Goal: Check status: Check status

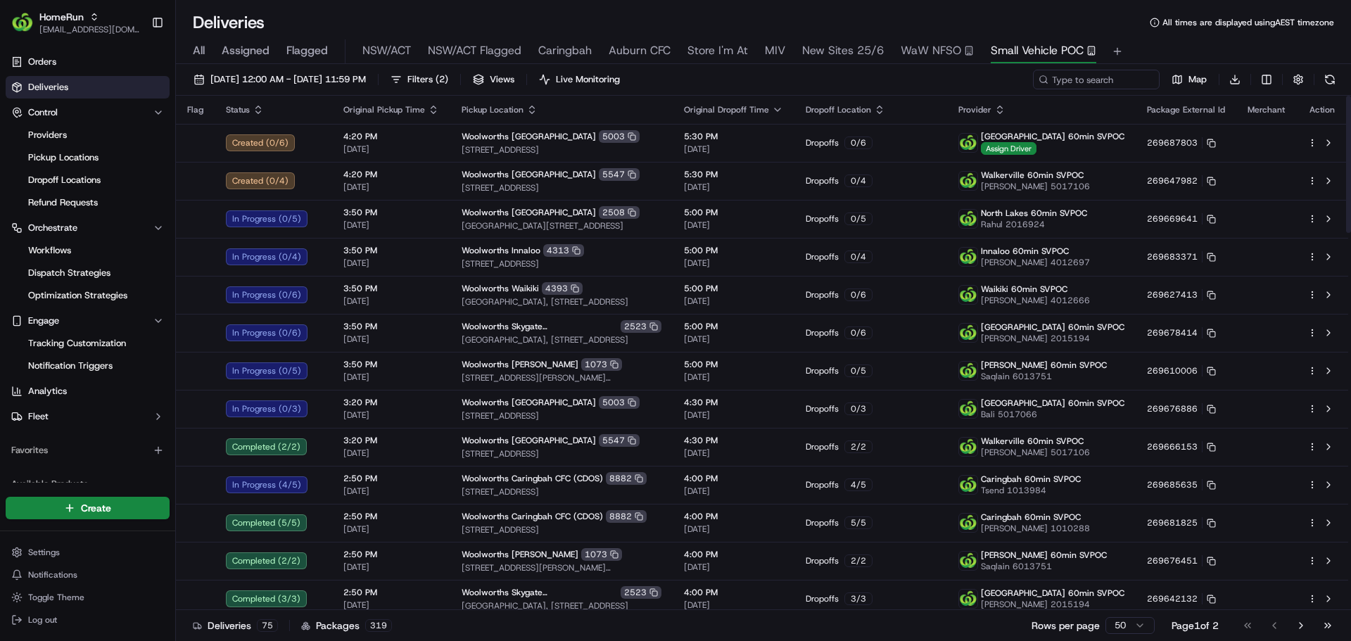
scroll to position [4, 0]
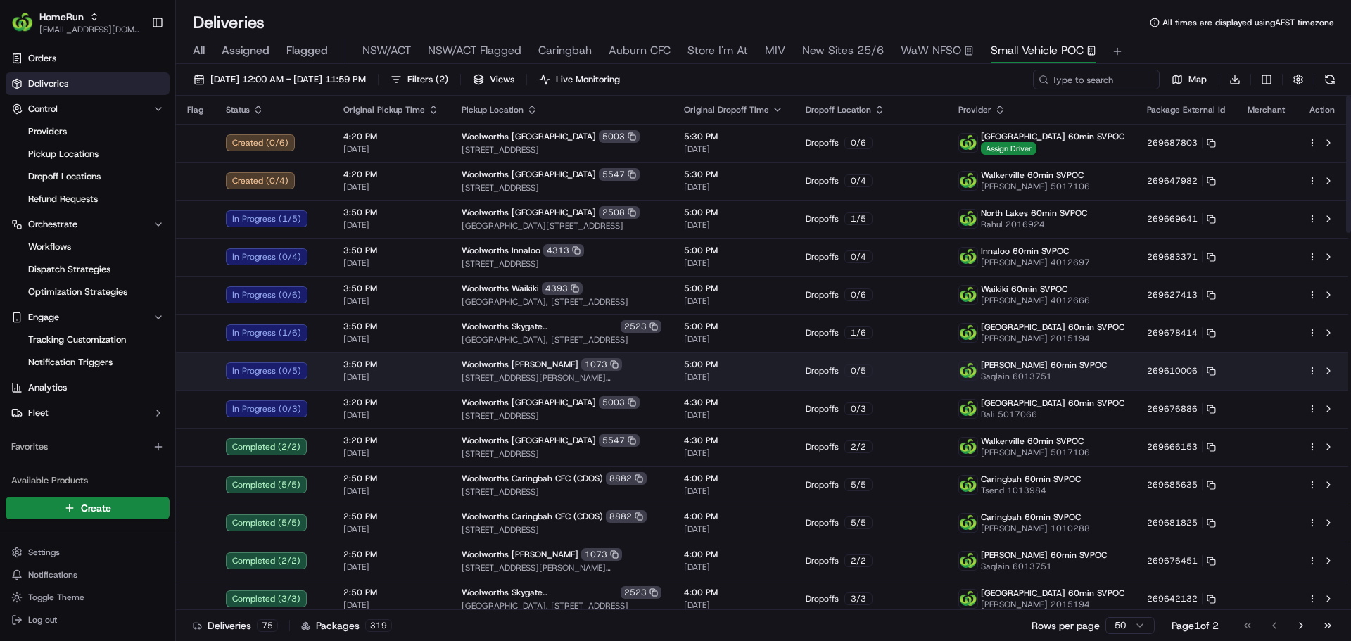
click at [659, 362] on div "[PERSON_NAME] 1073" at bounding box center [562, 364] width 200 height 13
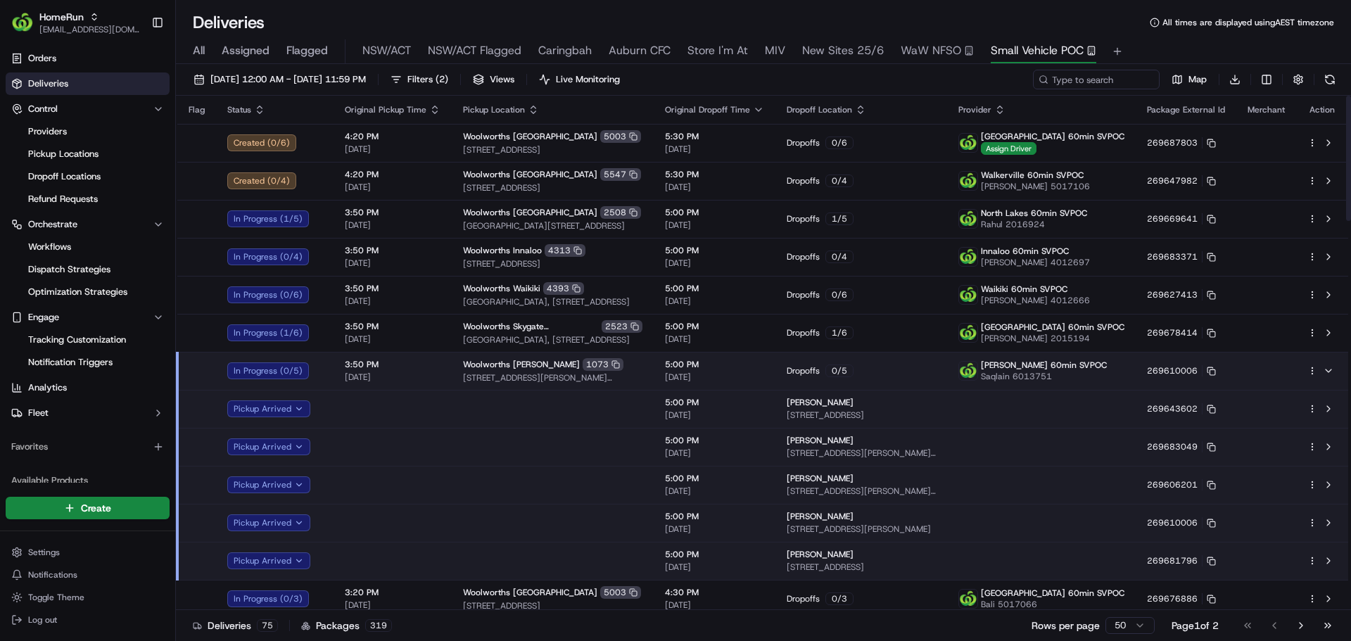
click at [640, 404] on td at bounding box center [553, 409] width 202 height 38
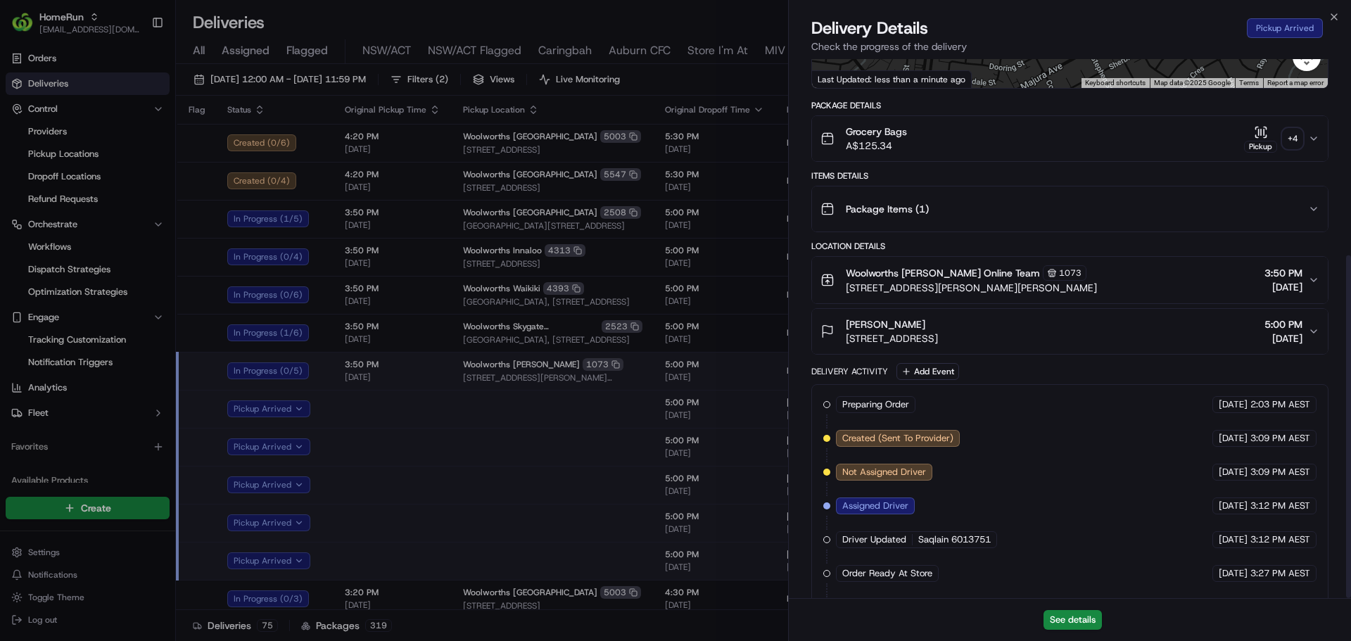
scroll to position [308, 0]
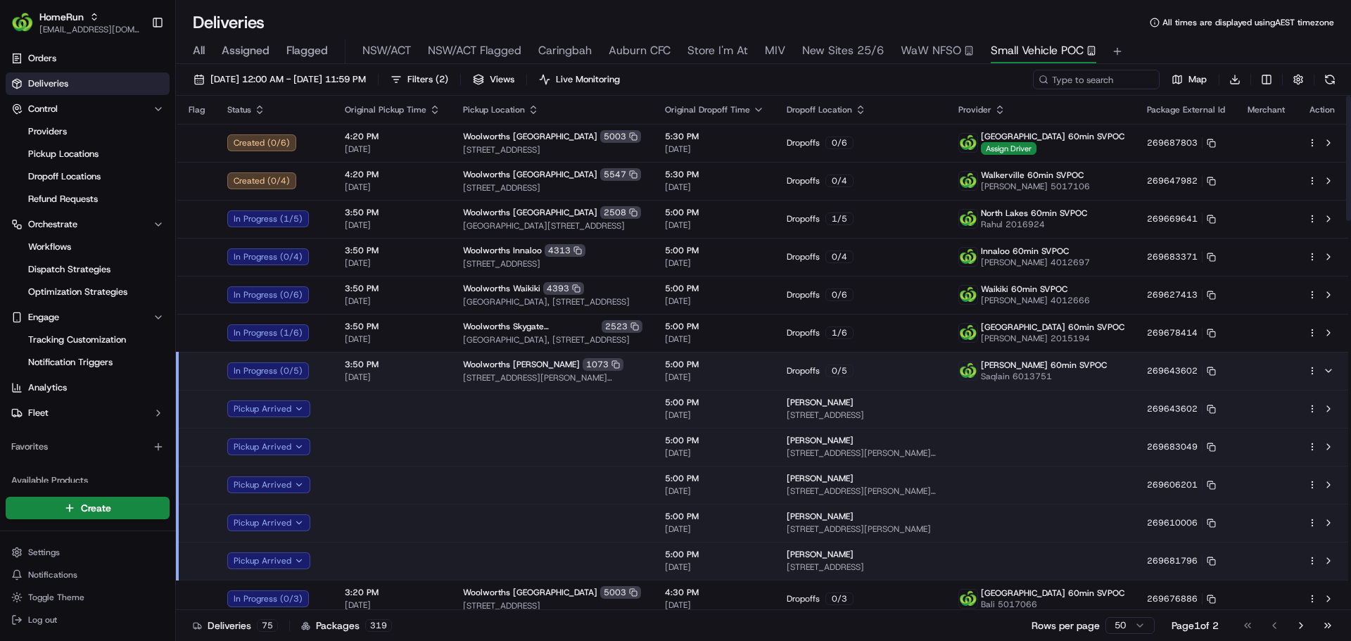
click at [630, 360] on div "[PERSON_NAME] 1073" at bounding box center [552, 364] width 179 height 13
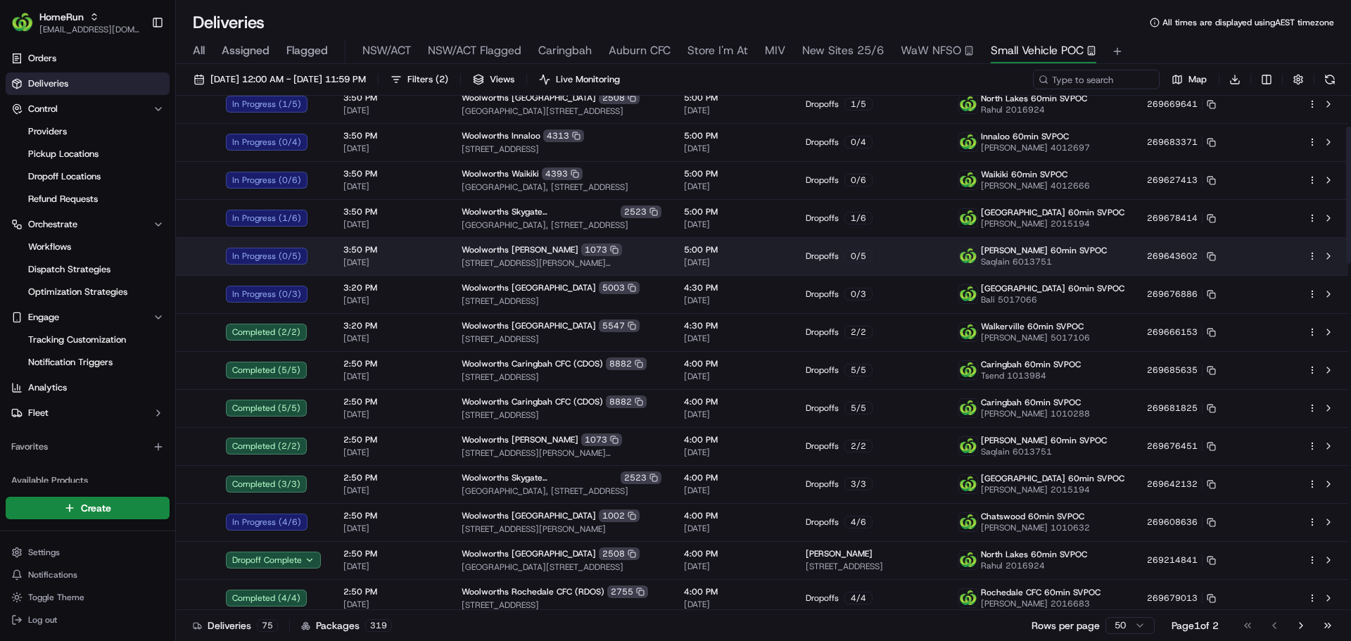
scroll to position [115, 0]
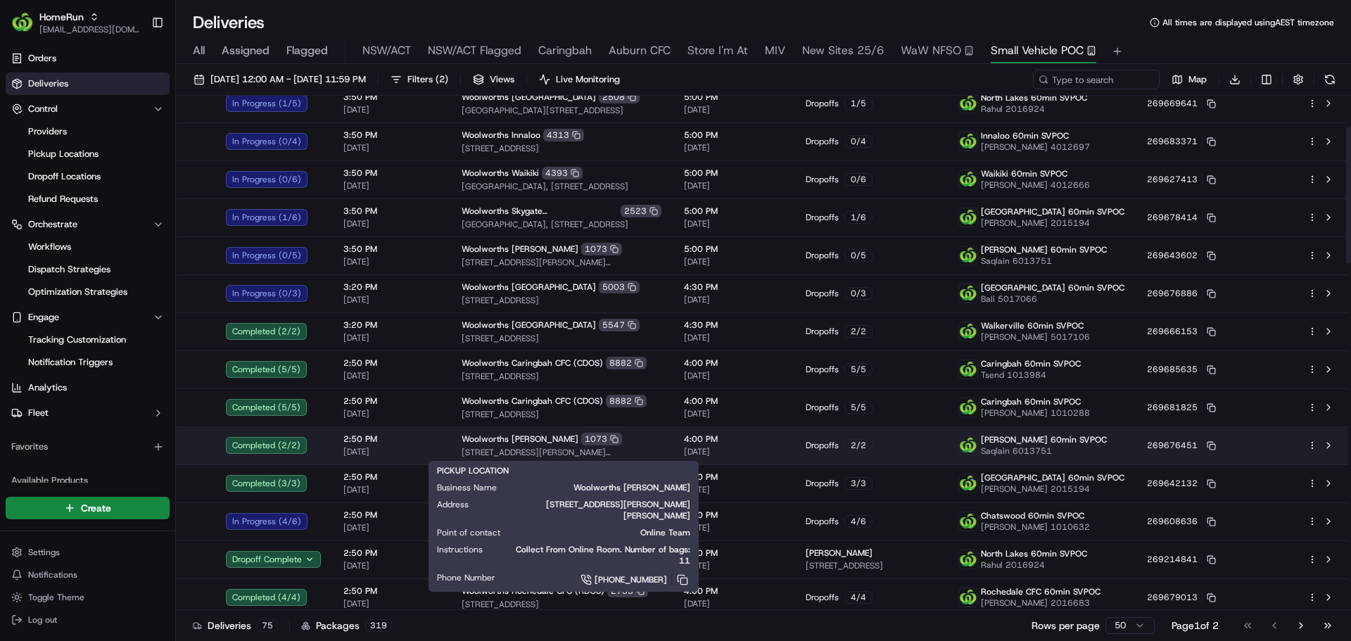
click at [625, 441] on div "[PERSON_NAME] 1073" at bounding box center [562, 439] width 200 height 13
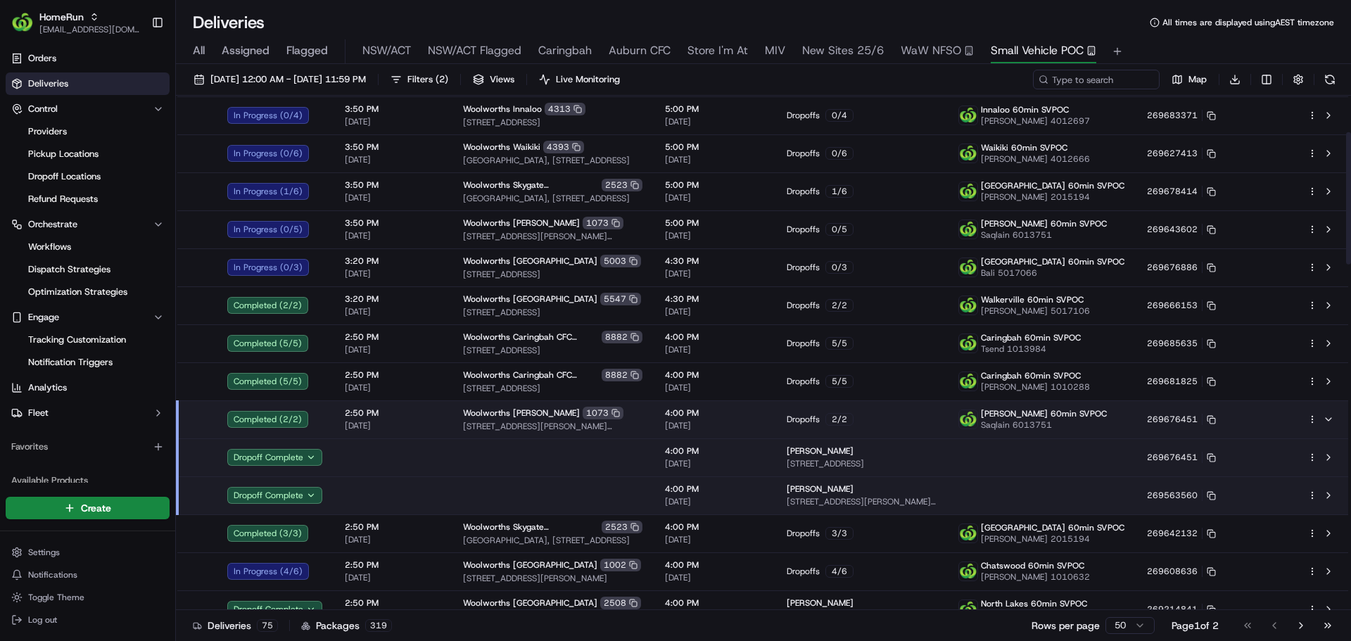
scroll to position [142, 0]
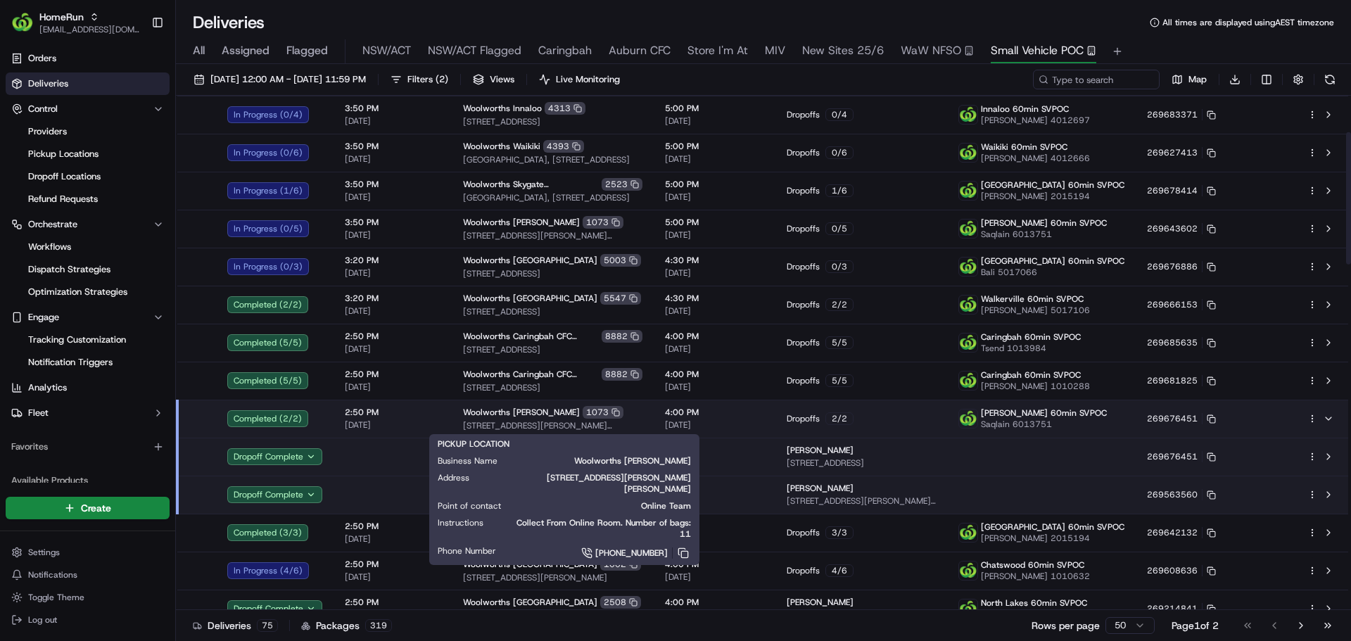
click at [640, 415] on div "[PERSON_NAME] 1073" at bounding box center [552, 412] width 179 height 13
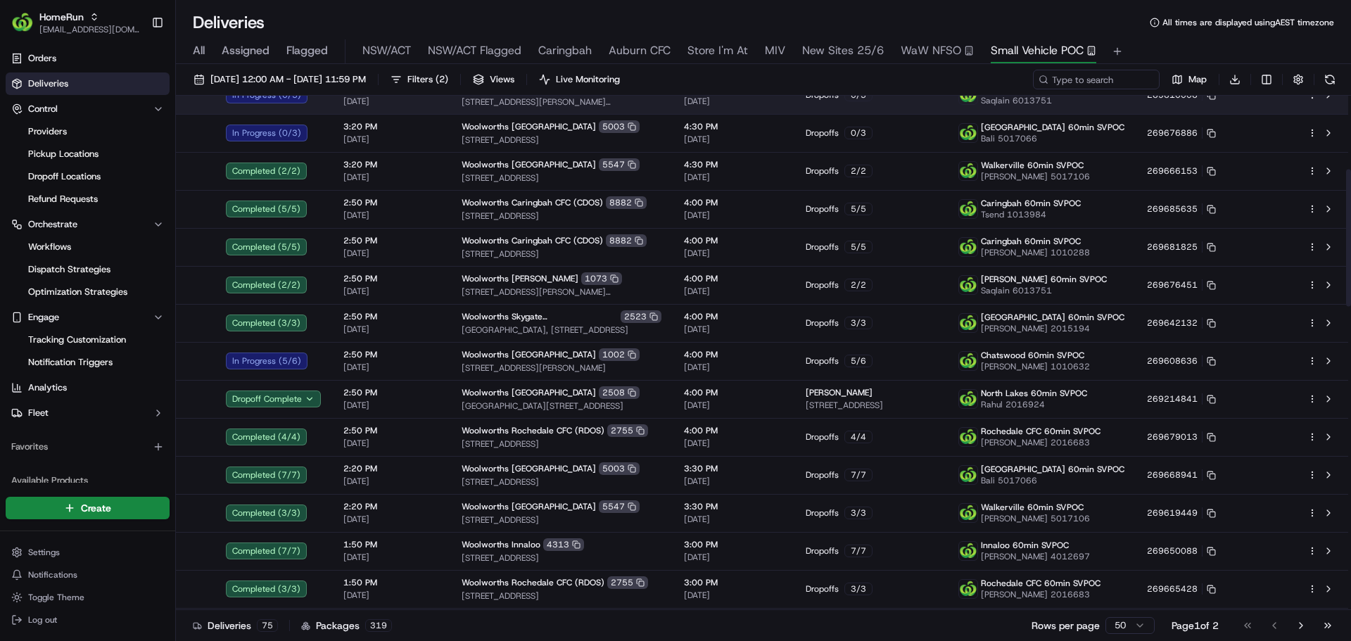
scroll to position [275, 0]
